Goal: Navigation & Orientation: Understand site structure

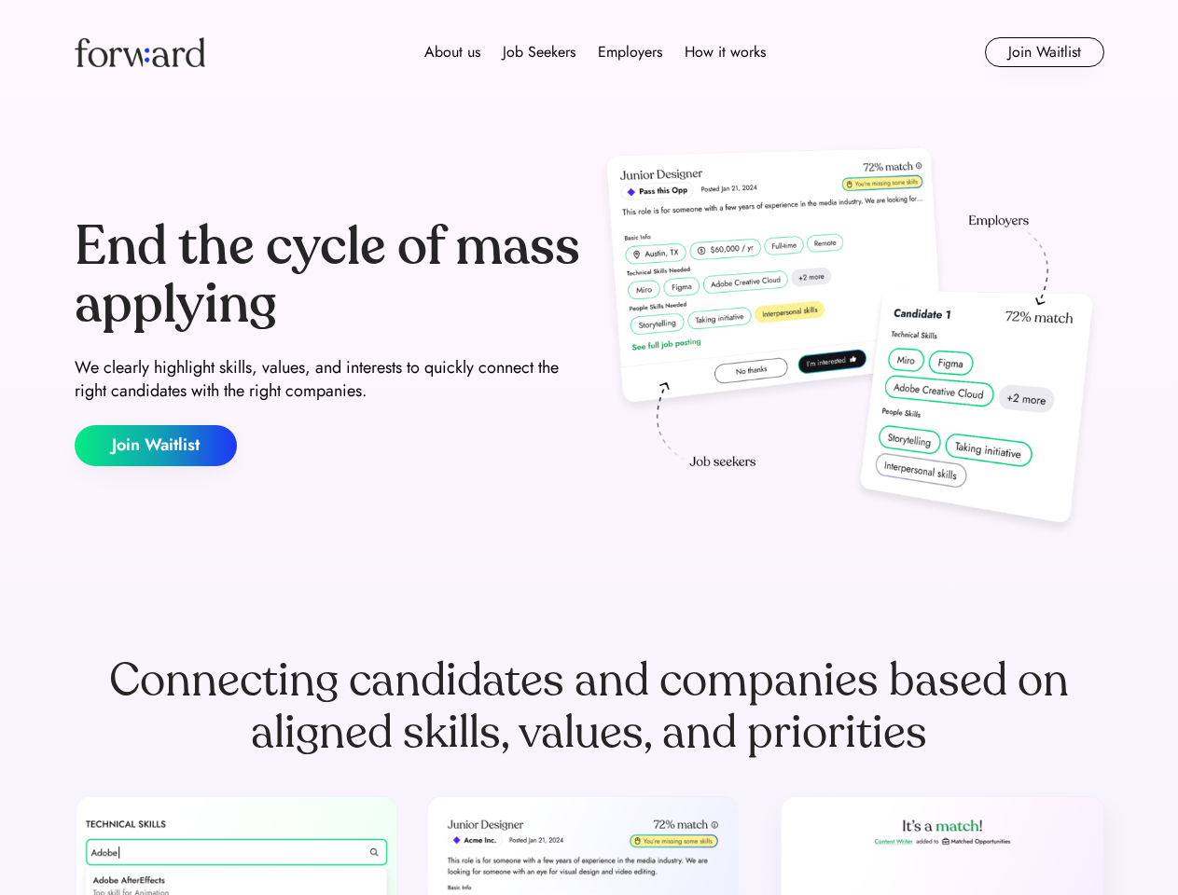
click at [588, 448] on div "End the cycle of mass applying We clearly highlight skills, values, and interes…" at bounding box center [589, 342] width 1029 height 401
click at [589, 52] on div "About us Job Seekers Employers How it works" at bounding box center [595, 52] width 735 height 22
click at [140, 52] on img at bounding box center [140, 52] width 131 height 30
click at [595, 52] on div "About us Job Seekers Employers How it works" at bounding box center [595, 52] width 735 height 22
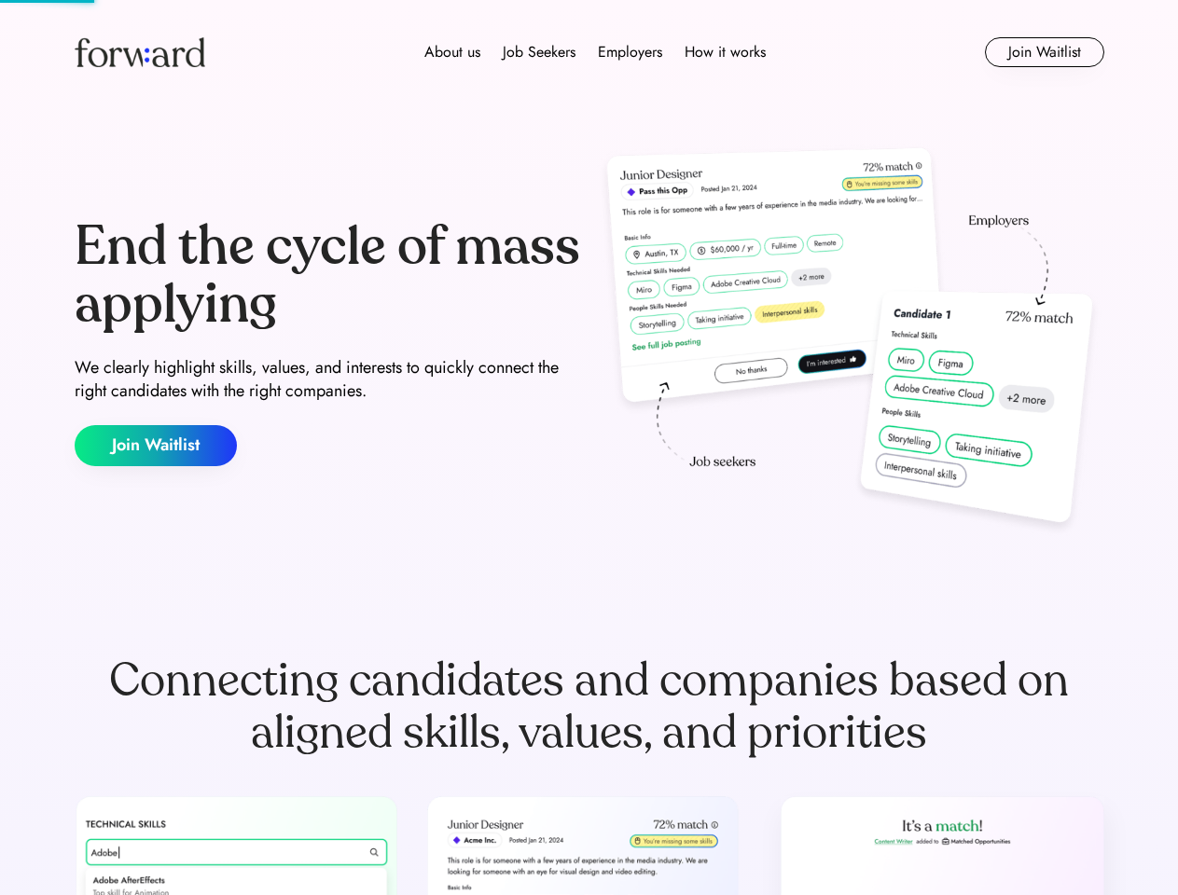
click at [452, 52] on div "About us" at bounding box center [452, 52] width 56 height 22
click at [539, 52] on div "Job Seekers" at bounding box center [539, 52] width 73 height 22
click at [629, 52] on div "Employers" at bounding box center [630, 52] width 64 height 22
click at [724, 52] on div "How it works" at bounding box center [724, 52] width 81 height 22
click at [1043, 52] on button "Join Waitlist" at bounding box center [1044, 52] width 119 height 30
